Goal: Information Seeking & Learning: Understand process/instructions

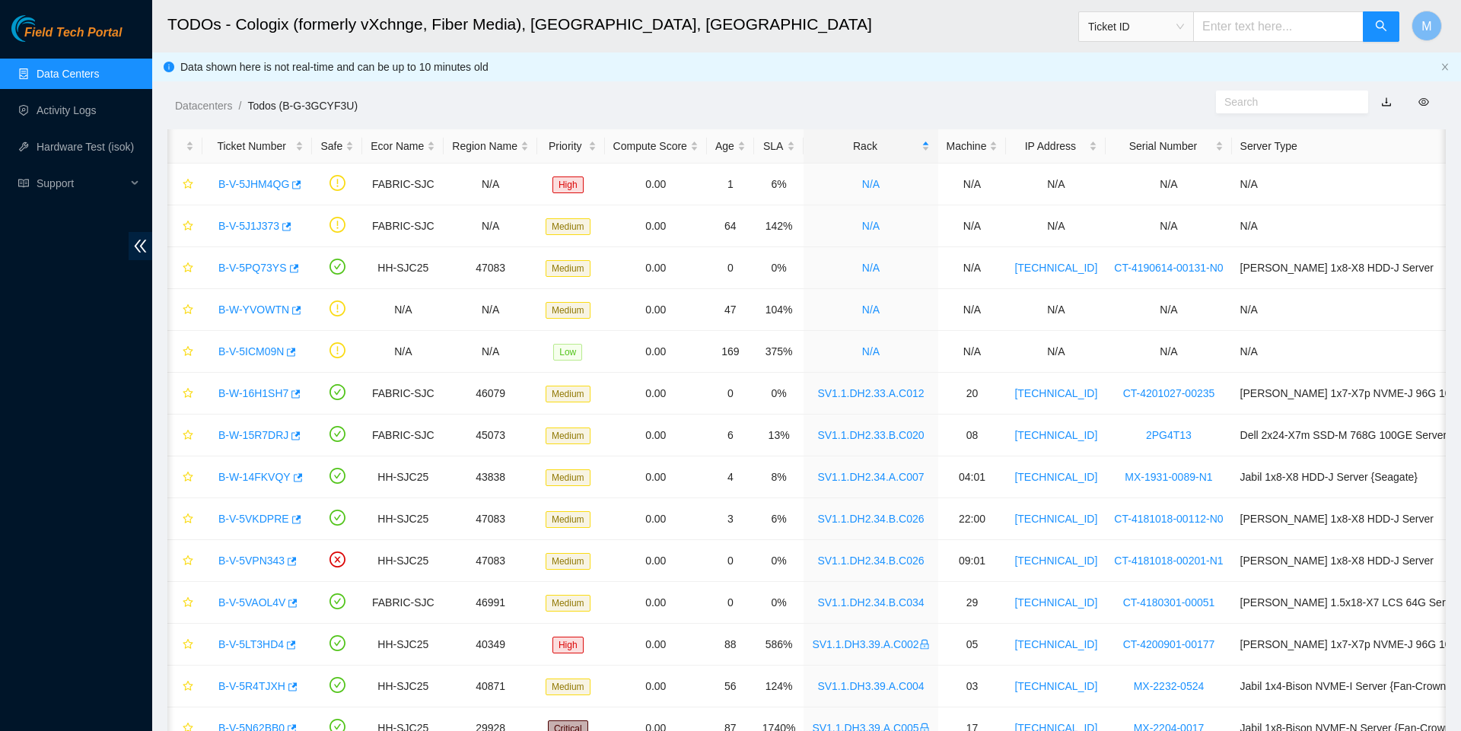
scroll to position [0, 1]
click at [1167, 33] on span "Ticket ID" at bounding box center [1136, 26] width 96 height 23
click at [984, 85] on div "Datacenters / Todos (B-G-3GCYF3U) /" at bounding box center [642, 71] width 981 height 85
click at [99, 68] on link "Data Centers" at bounding box center [68, 74] width 62 height 12
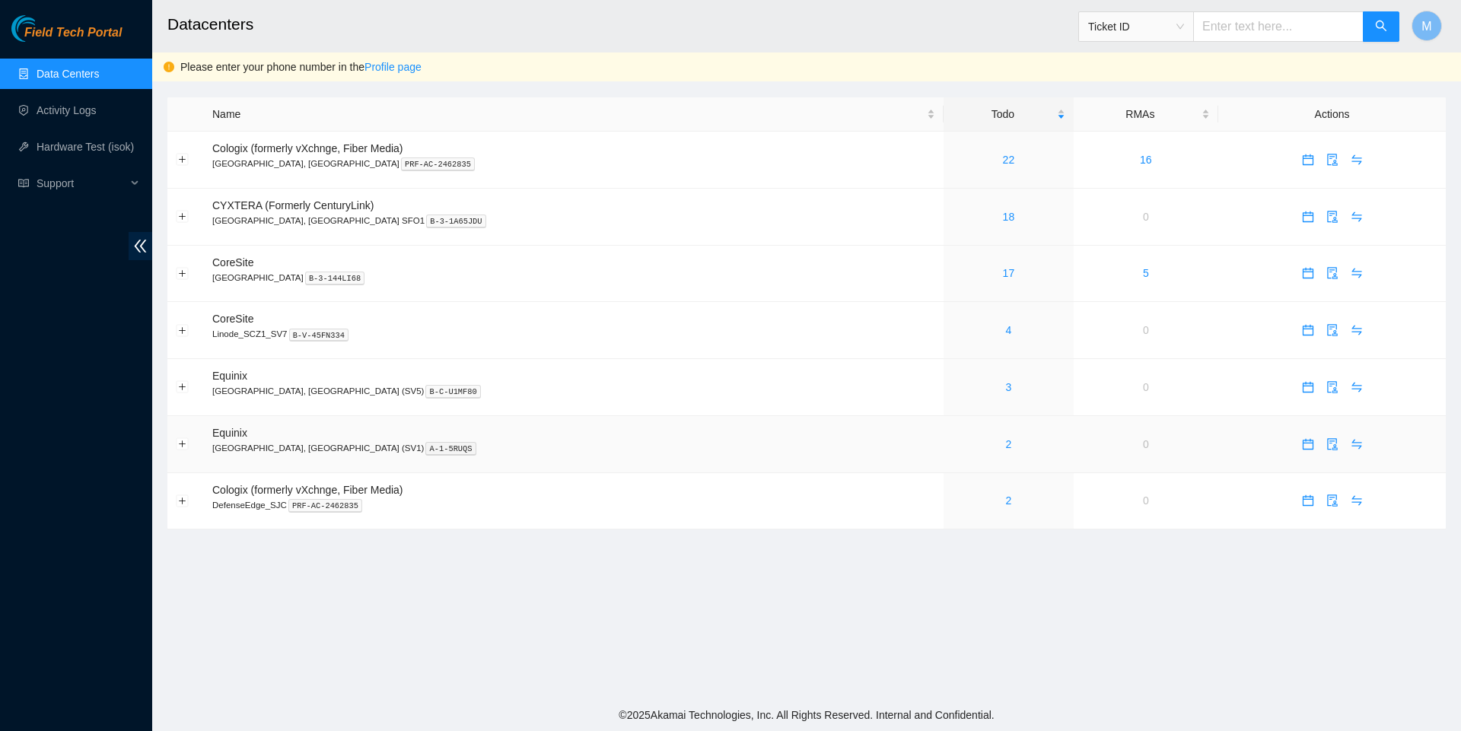
click at [952, 453] on div "2" at bounding box center [1008, 444] width 113 height 17
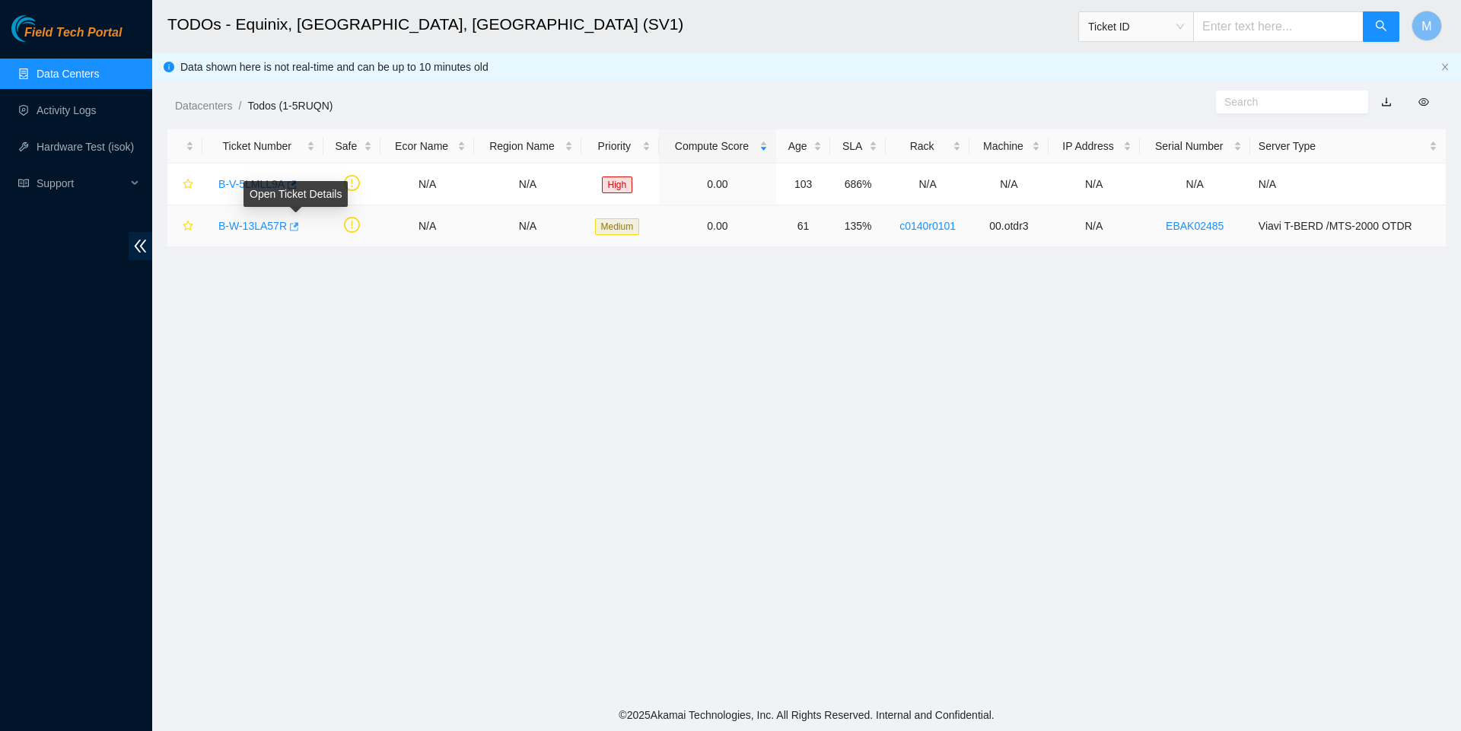
click at [298, 225] on icon "button" at bounding box center [293, 226] width 11 height 11
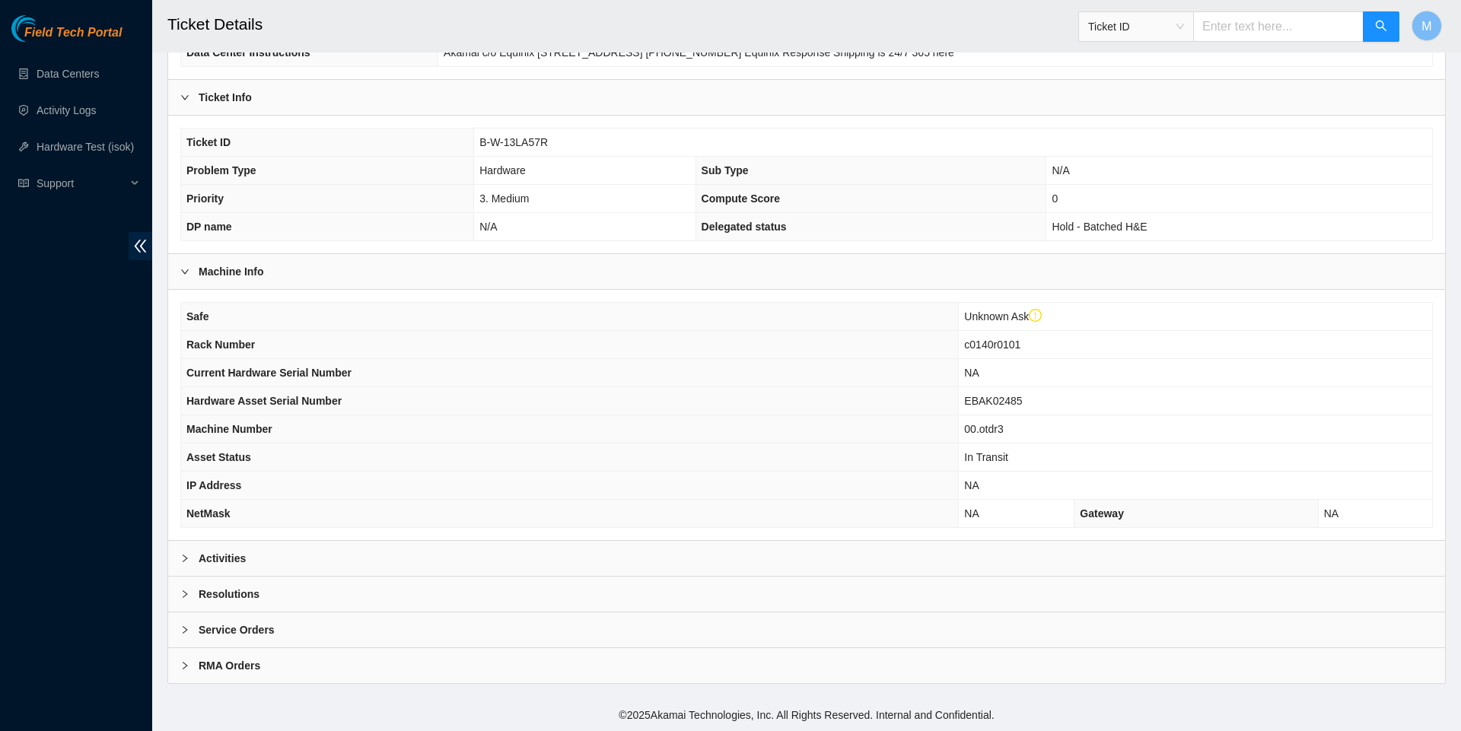
scroll to position [268, 0]
click at [186, 554] on icon "right" at bounding box center [184, 558] width 9 height 9
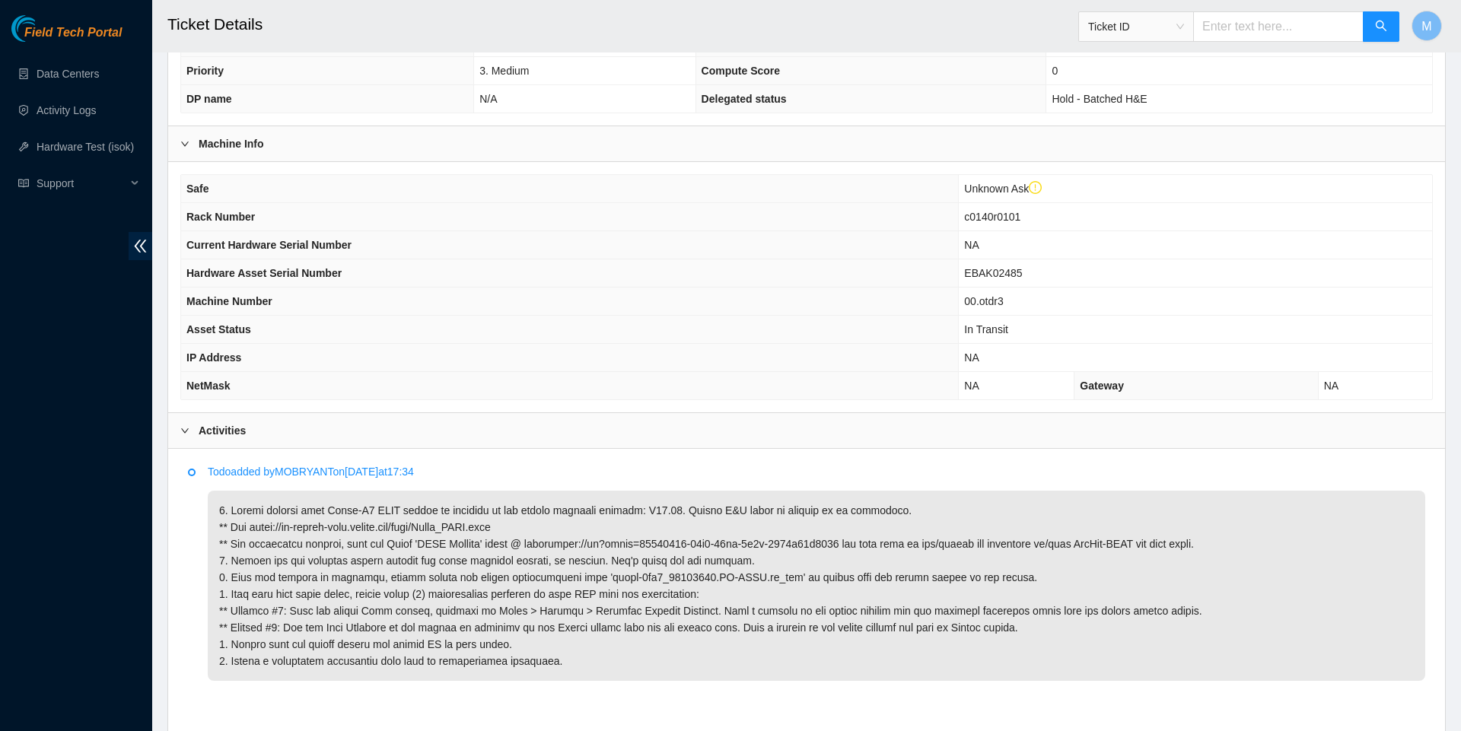
scroll to position [374, 0]
drag, startPoint x: 545, startPoint y: 545, endPoint x: 253, endPoint y: 551, distance: 292.2
click at [253, 551] on p at bounding box center [816, 586] width 1217 height 190
copy p "[URL][DOMAIN_NAME]"
